Goal: Information Seeking & Learning: Learn about a topic

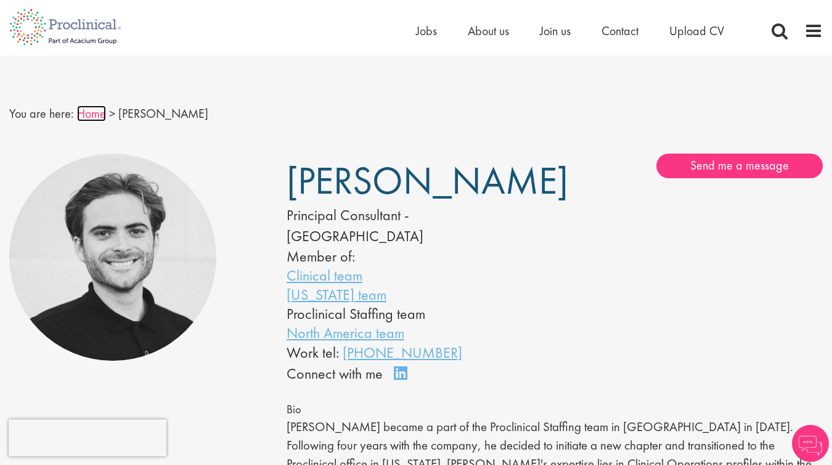
click at [86, 109] on link "Home" at bounding box center [91, 113] width 29 height 16
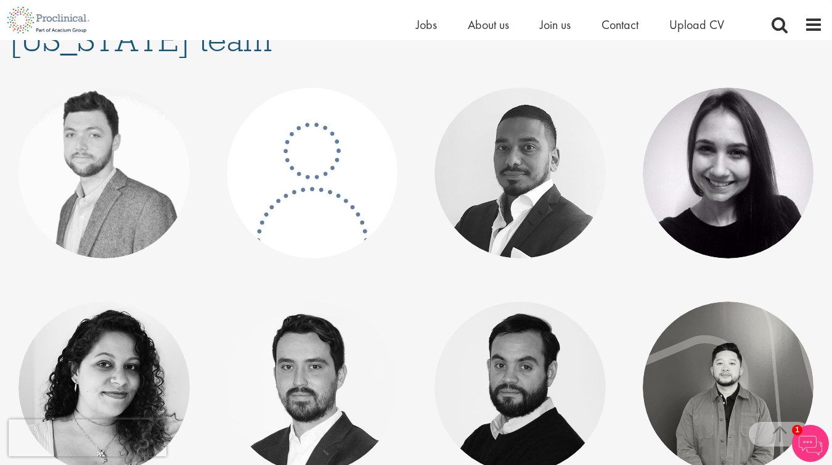
scroll to position [187, 0]
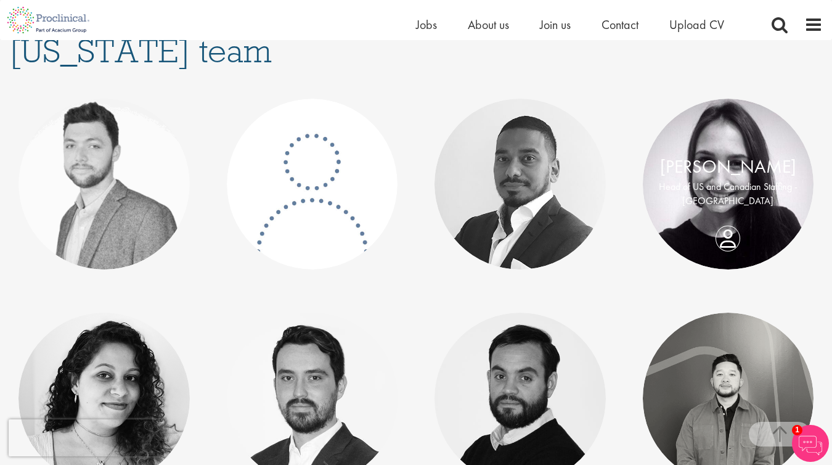
click at [733, 203] on p "Head of US and Canadian Staffing - [GEOGRAPHIC_DATA]" at bounding box center [728, 194] width 147 height 28
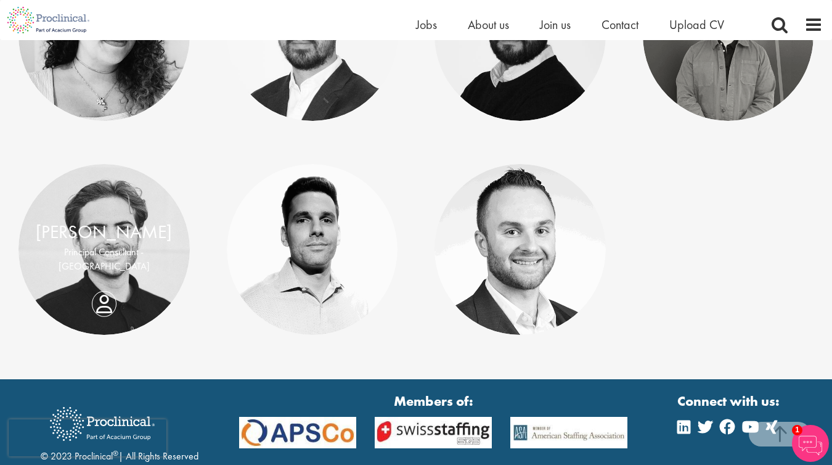
scroll to position [549, 0]
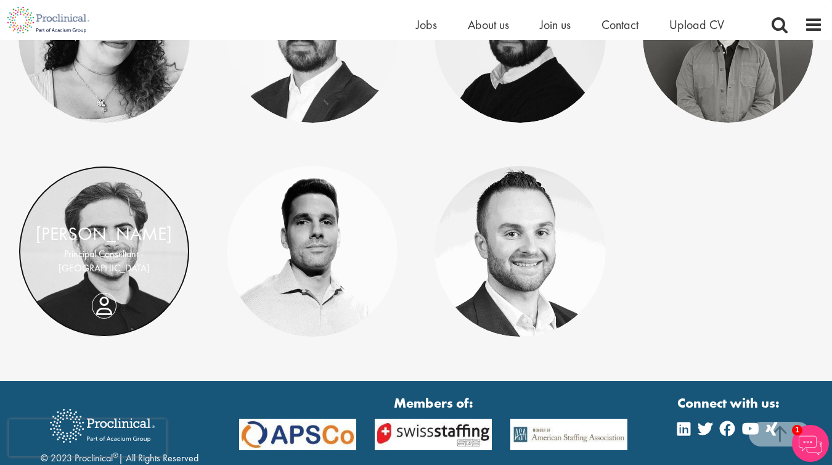
click at [109, 195] on link at bounding box center [103, 251] width 171 height 171
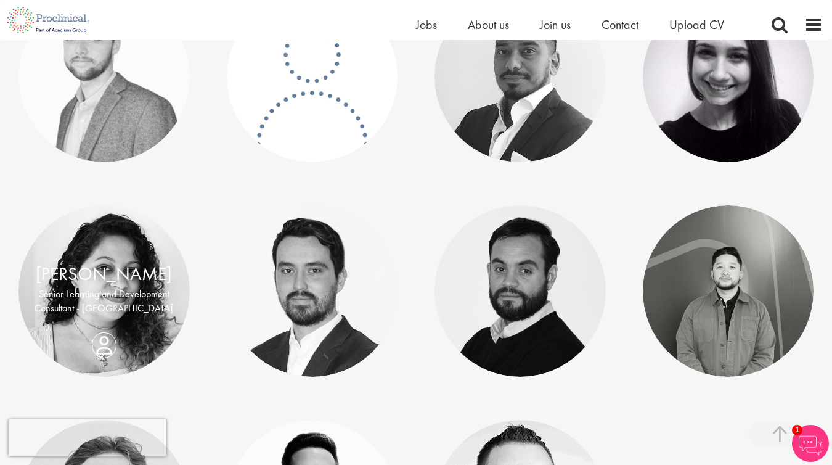
scroll to position [245, 0]
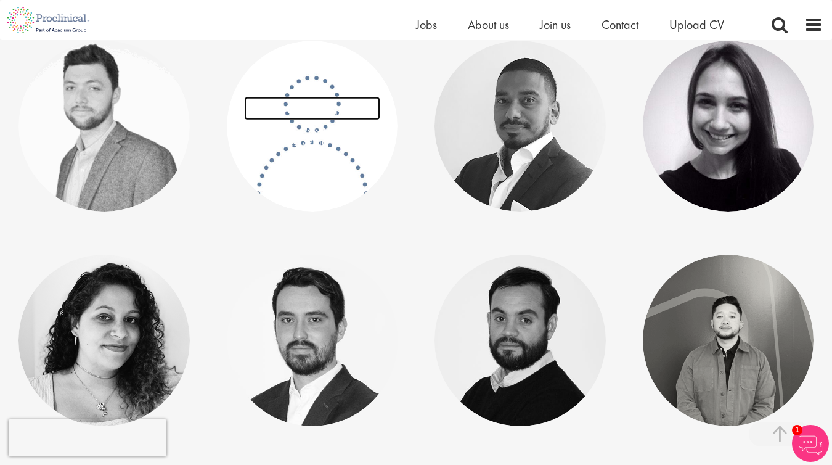
click at [310, 112] on link "[PERSON_NAME]" at bounding box center [312, 108] width 136 height 23
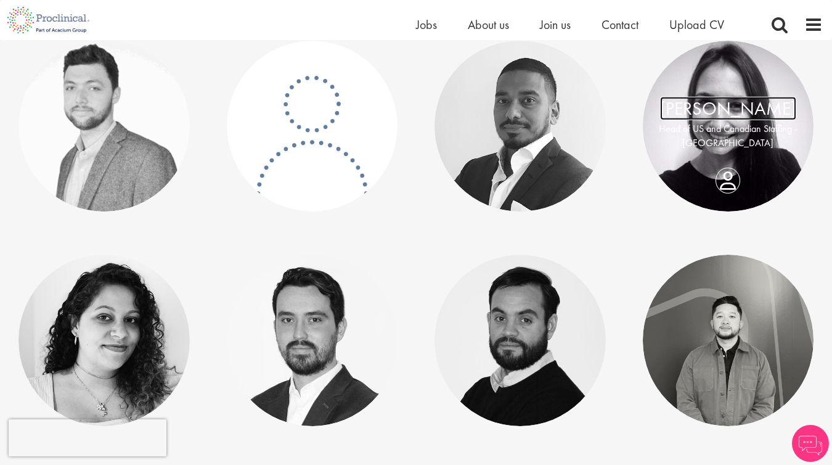
click at [709, 104] on link "[PERSON_NAME]" at bounding box center [728, 108] width 136 height 23
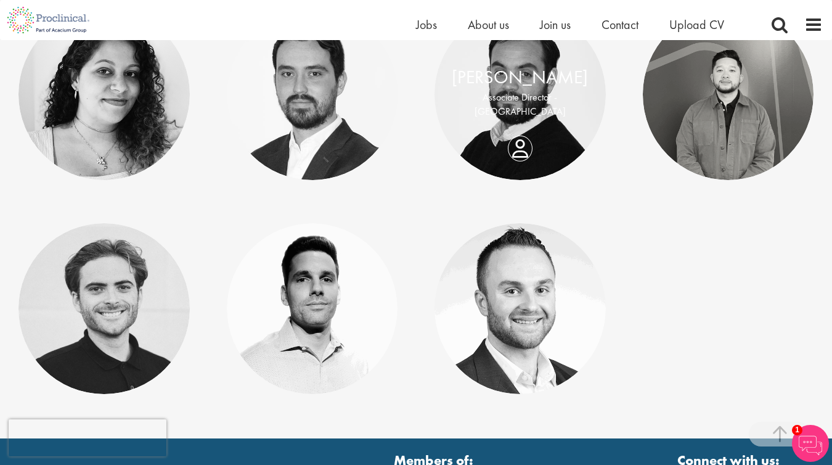
scroll to position [493, 0]
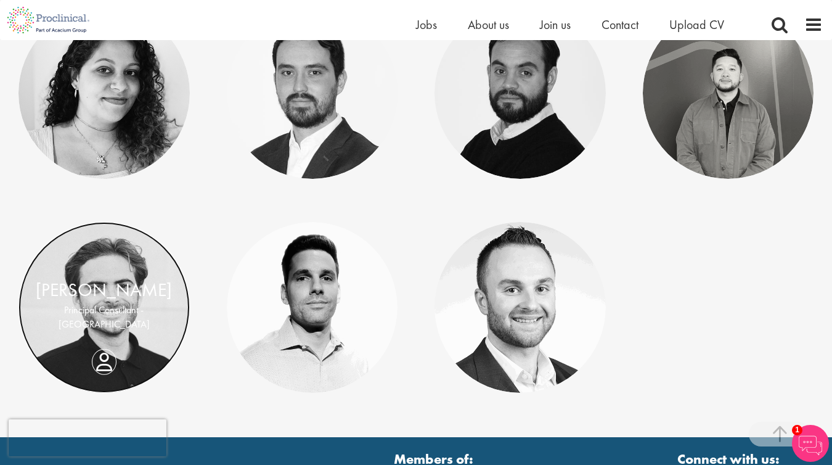
click at [94, 265] on link at bounding box center [103, 307] width 171 height 171
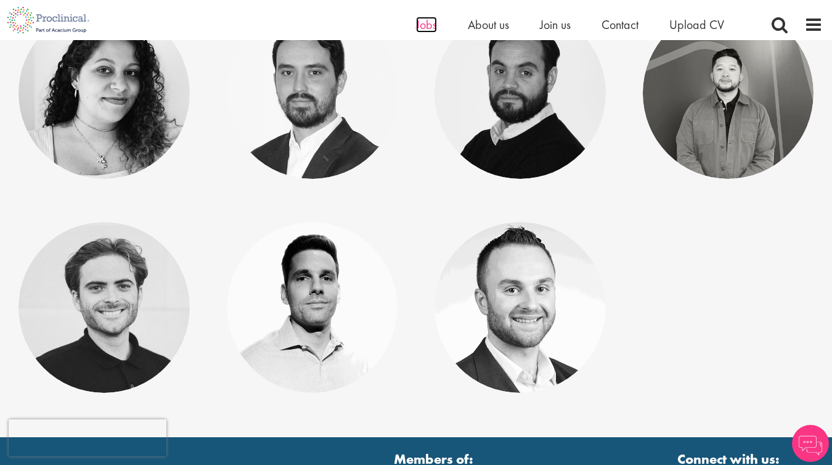
click at [425, 25] on span "Jobs" at bounding box center [426, 25] width 21 height 16
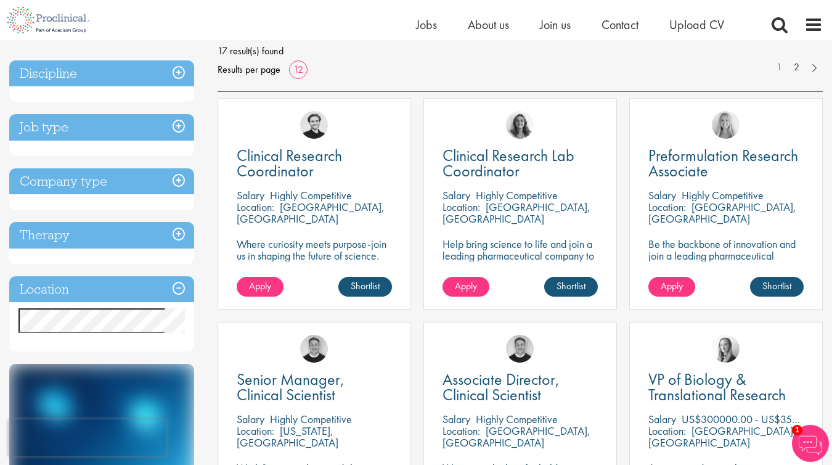
click at [179, 284] on h3 "Location" at bounding box center [101, 289] width 185 height 27
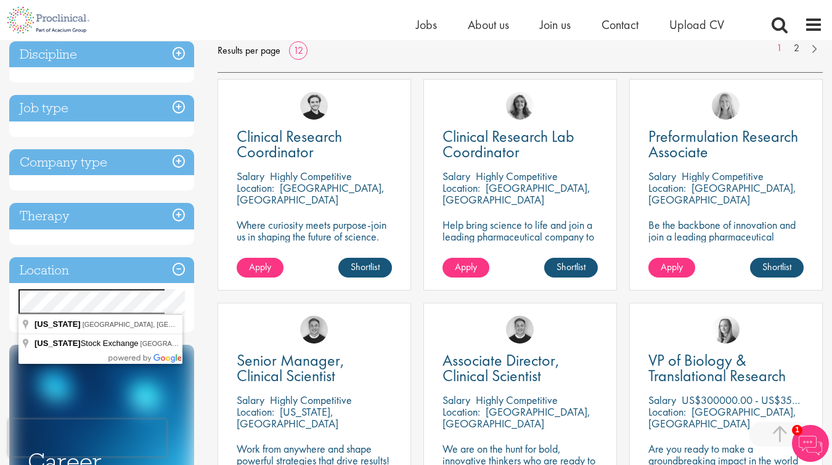
scroll to position [186, 0]
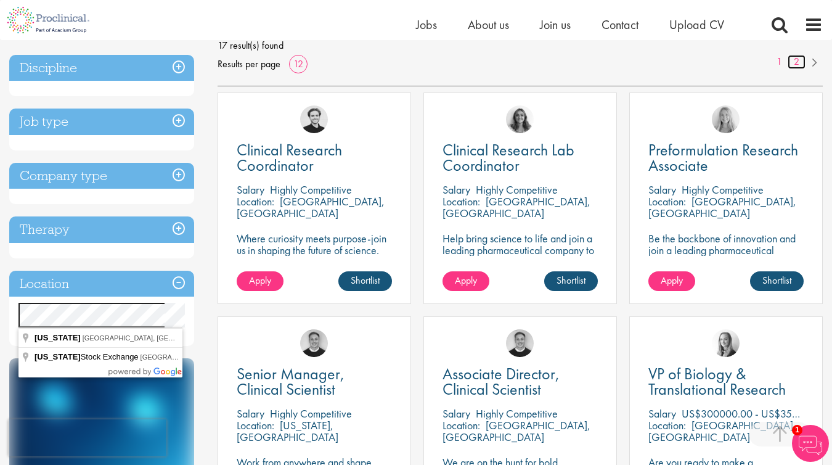
click at [803, 62] on link "2" at bounding box center [797, 62] width 18 height 14
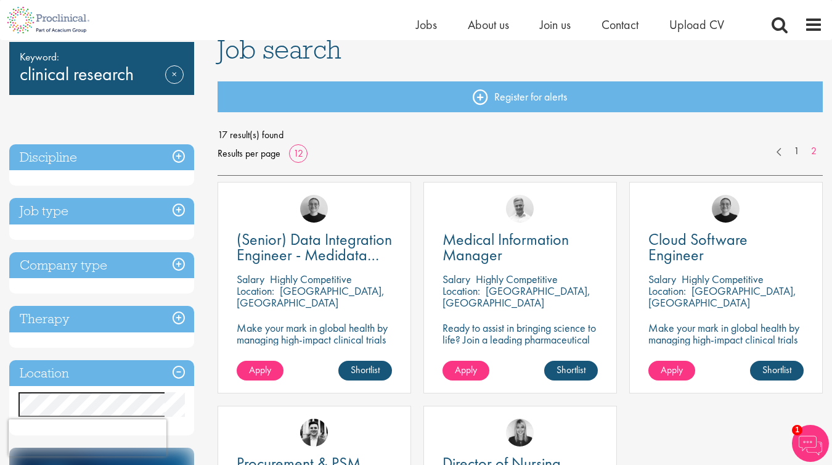
scroll to position [75, 0]
